Goal: Find specific page/section: Find specific page/section

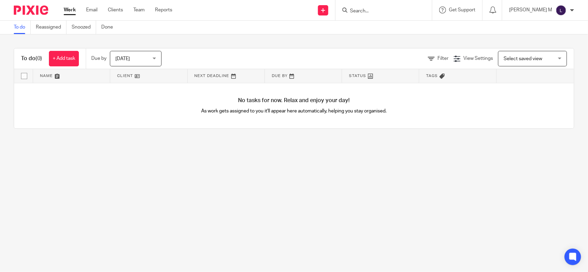
click at [367, 8] on input "Search" at bounding box center [380, 11] width 62 height 6
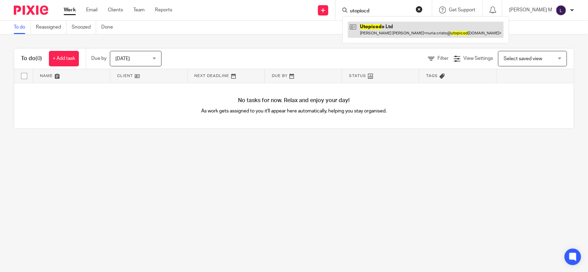
type input "utopiocd"
click at [396, 37] on link at bounding box center [426, 30] width 156 height 16
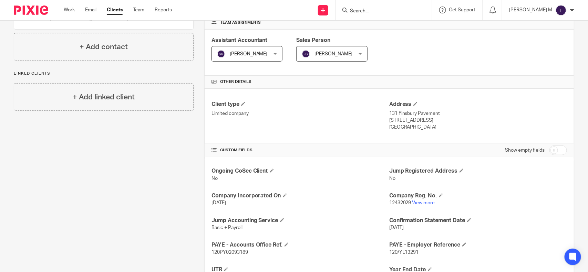
scroll to position [108, 0]
click at [427, 200] on link "View more" at bounding box center [423, 201] width 23 height 5
click at [370, 9] on input "Search" at bounding box center [380, 11] width 62 height 6
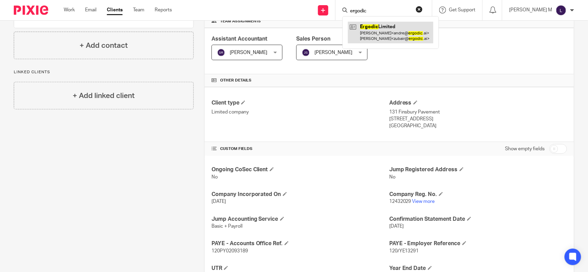
type input "ergodic"
click at [401, 40] on link at bounding box center [390, 32] width 85 height 21
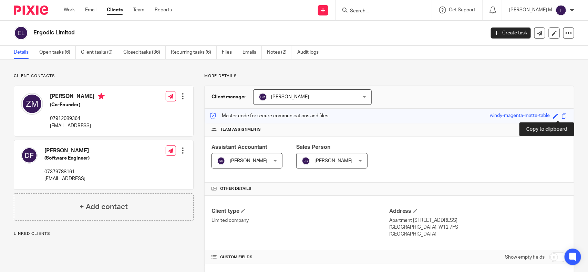
click at [561, 116] on span at bounding box center [563, 116] width 5 height 5
click at [382, 6] on form at bounding box center [385, 10] width 73 height 9
click at [374, 8] on input "Search" at bounding box center [380, 11] width 62 height 6
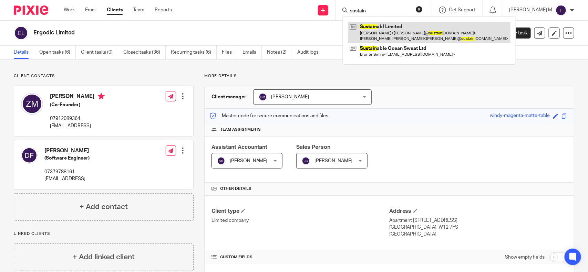
type input "sustain"
click at [403, 33] on link at bounding box center [429, 32] width 162 height 21
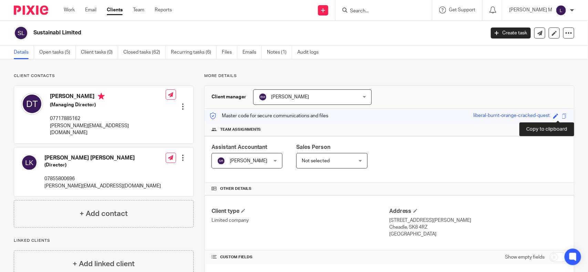
click at [561, 116] on span at bounding box center [563, 116] width 5 height 5
